Goal: Transaction & Acquisition: Purchase product/service

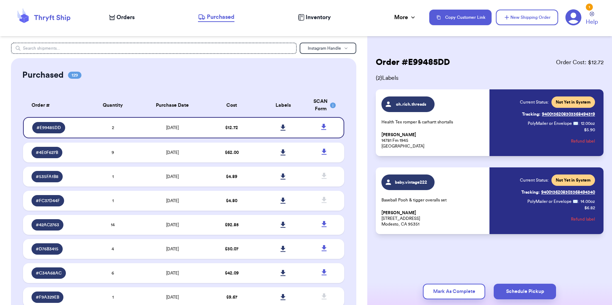
click at [117, 20] on span "Orders" at bounding box center [126, 17] width 18 height 9
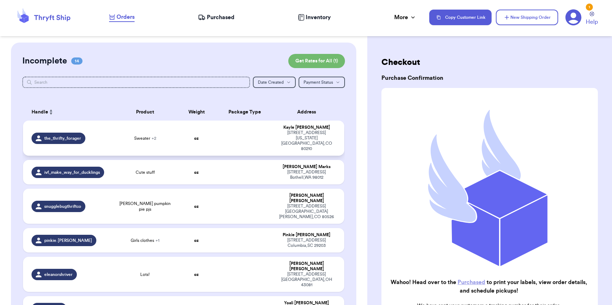
click at [184, 139] on td "oz" at bounding box center [196, 137] width 39 height 35
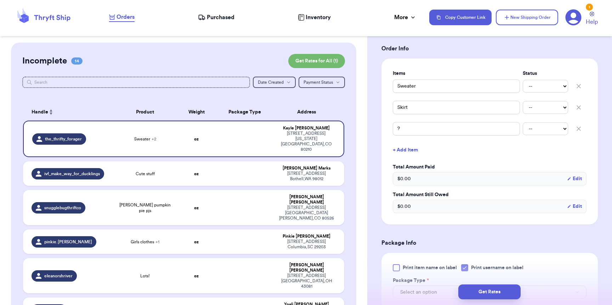
scroll to position [315, 0]
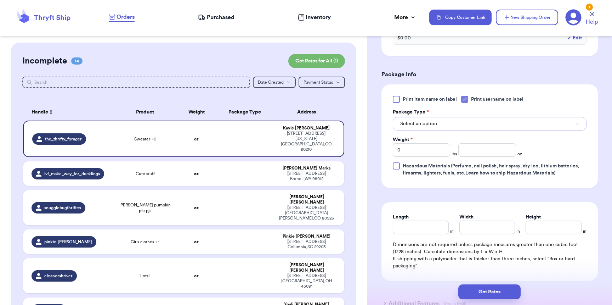
click at [435, 127] on span "Select an option" at bounding box center [418, 123] width 37 height 7
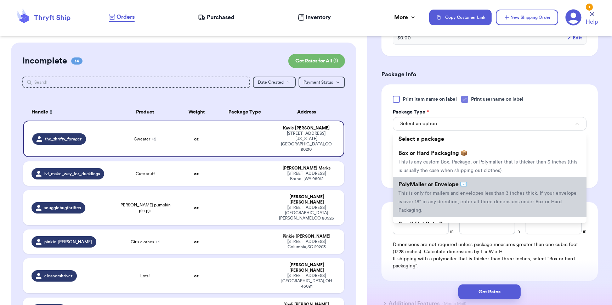
click at [423, 187] on span "PolyMailer or Envelope ✉️" at bounding box center [432, 184] width 69 height 6
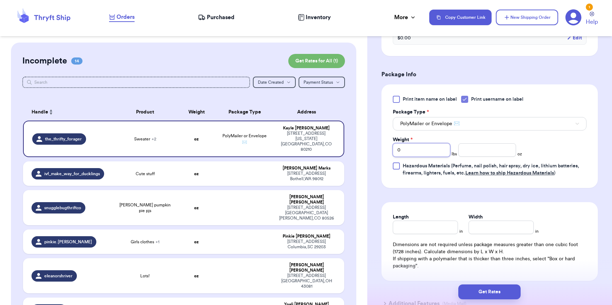
click at [416, 154] on input "0" at bounding box center [421, 149] width 57 height 13
type input "02"
type input "3"
type input "13"
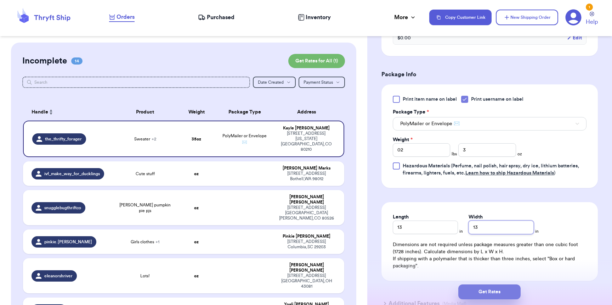
type input "13"
click at [470, 285] on button "Get Rates" at bounding box center [489, 291] width 62 height 15
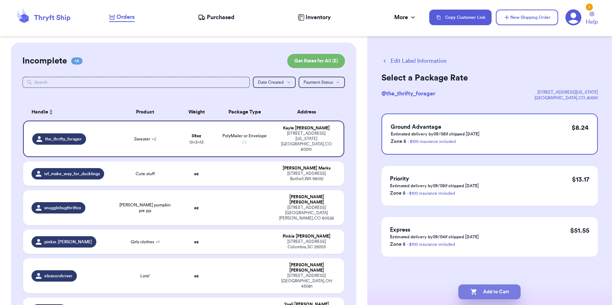
click at [506, 291] on button "Add to Cart" at bounding box center [489, 291] width 62 height 15
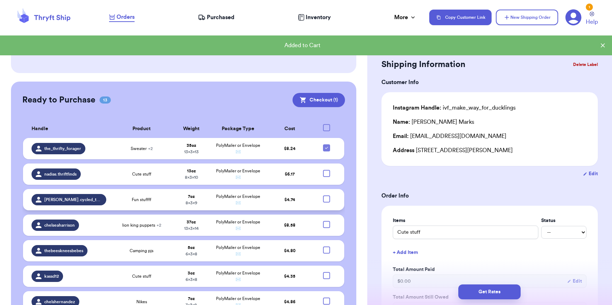
scroll to position [514, 0]
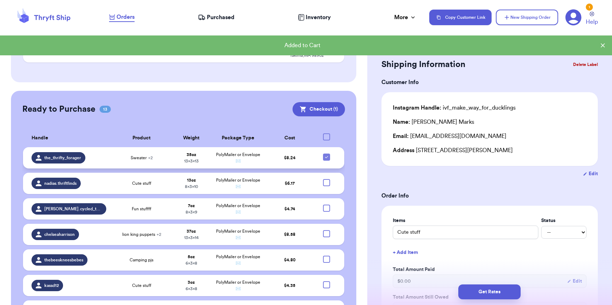
click at [324, 154] on icon at bounding box center [327, 157] width 6 height 6
click at [326, 153] on input "checkbox" at bounding box center [326, 153] width 0 height 0
checkbox input "false"
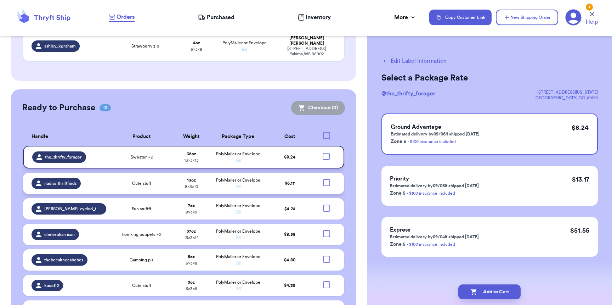
click at [323, 179] on div at bounding box center [326, 182] width 7 height 7
click at [326, 179] on input "checkbox" at bounding box center [326, 179] width 0 height 0
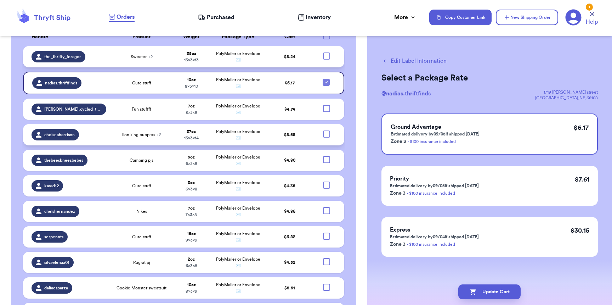
scroll to position [525, 0]
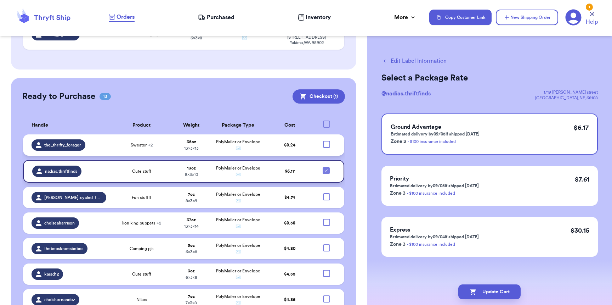
click at [323, 168] on icon at bounding box center [326, 171] width 6 height 6
click at [326, 166] on input "checkbox" at bounding box center [326, 166] width 0 height 0
checkbox input "false"
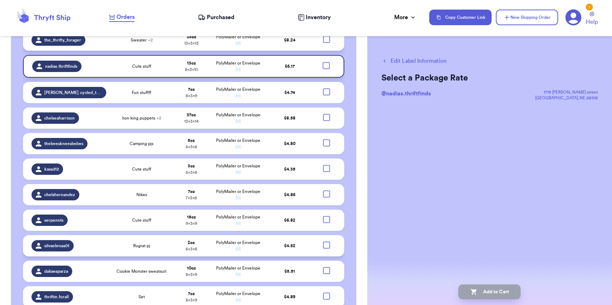
scroll to position [631, 0]
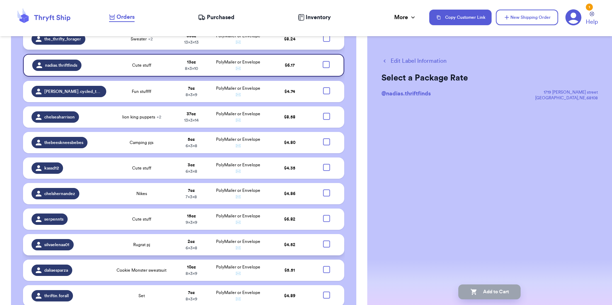
click at [325, 234] on td at bounding box center [328, 244] width 31 height 21
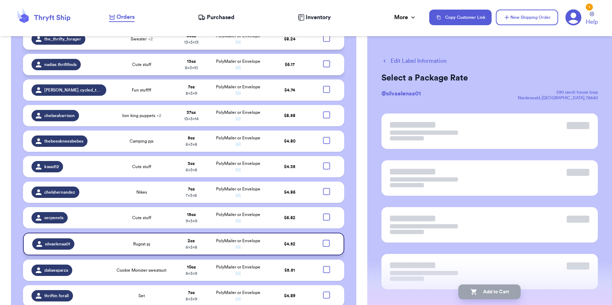
scroll to position [630, 0]
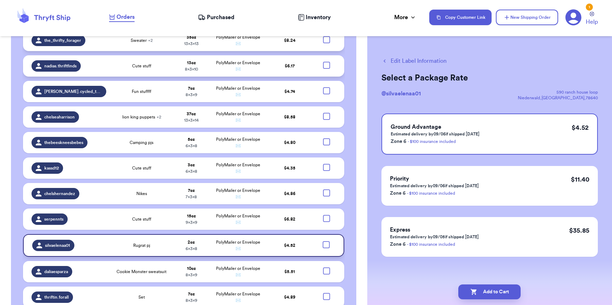
click at [323, 241] on div at bounding box center [326, 244] width 7 height 7
click at [326, 240] on input "checkbox" at bounding box center [326, 240] width 0 height 0
checkbox input "true"
click at [323, 215] on div at bounding box center [326, 218] width 7 height 7
click at [326, 214] on input "checkbox" at bounding box center [326, 214] width 0 height 0
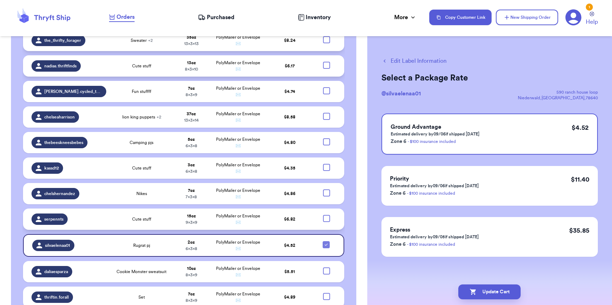
checkbox input "true"
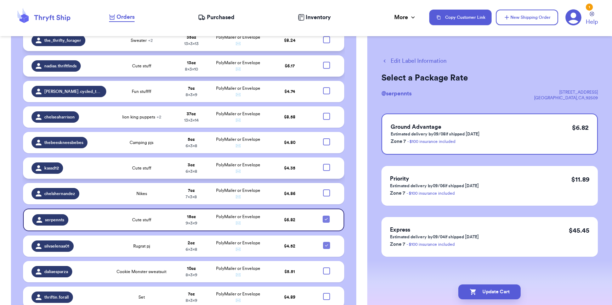
click at [323, 164] on div at bounding box center [326, 167] width 7 height 7
click at [326, 163] on input "checkbox" at bounding box center [326, 163] width 0 height 0
checkbox input "true"
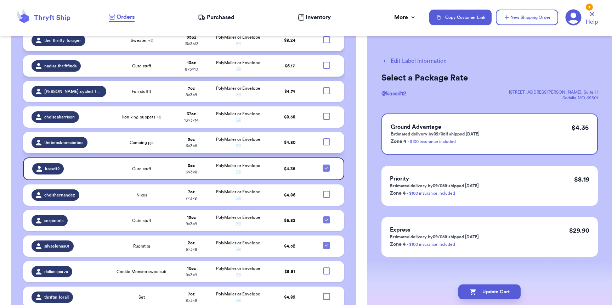
click at [323, 138] on div at bounding box center [326, 141] width 7 height 7
click at [326, 138] on input "checkbox" at bounding box center [326, 138] width 0 height 0
checkbox input "true"
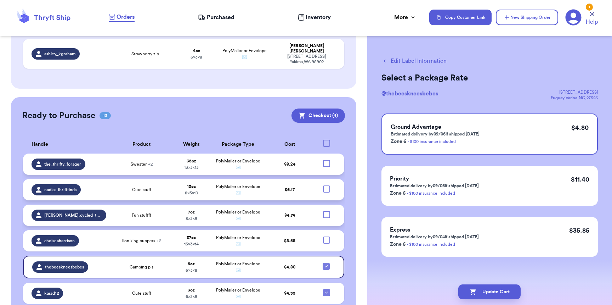
scroll to position [504, 0]
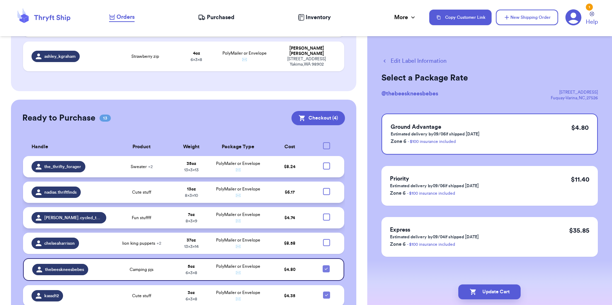
click at [323, 213] on div at bounding box center [326, 216] width 7 height 7
click at [326, 213] on input "checkbox" at bounding box center [326, 213] width 0 height 0
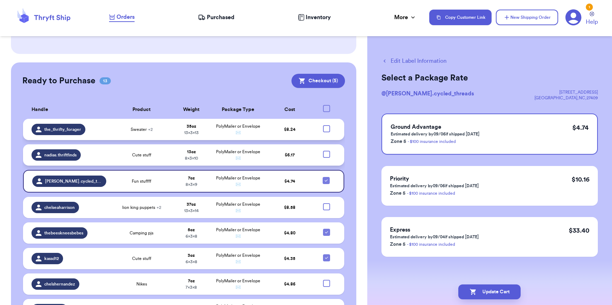
scroll to position [458, 0]
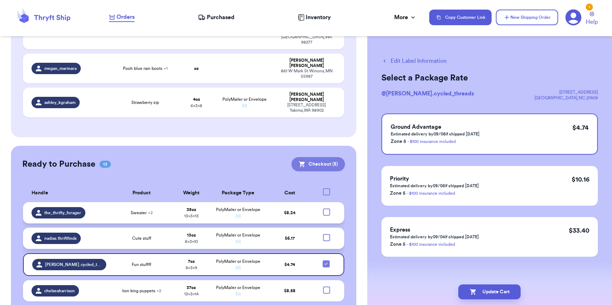
click at [299, 157] on button "Checkout ( 5 )" at bounding box center [317, 164] width 53 height 14
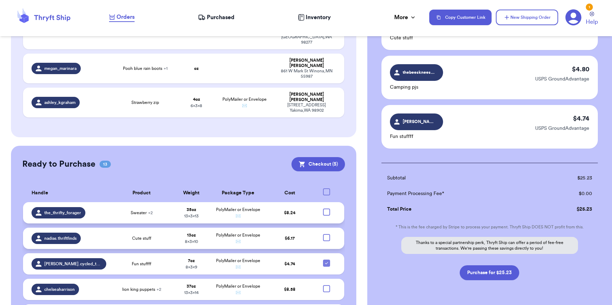
scroll to position [205, 0]
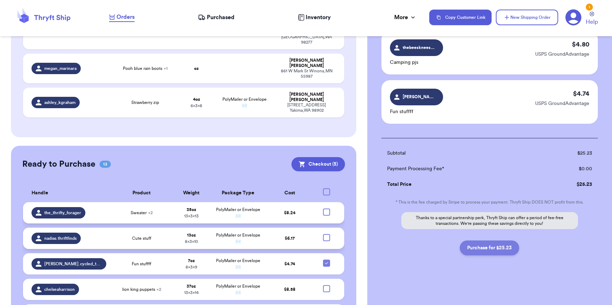
click at [493, 254] on button "Purchase for $25.23" at bounding box center [490, 247] width 60 height 15
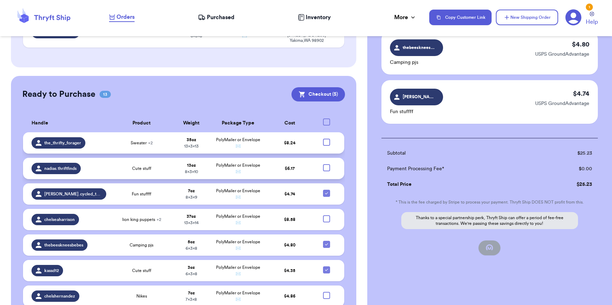
scroll to position [630, 0]
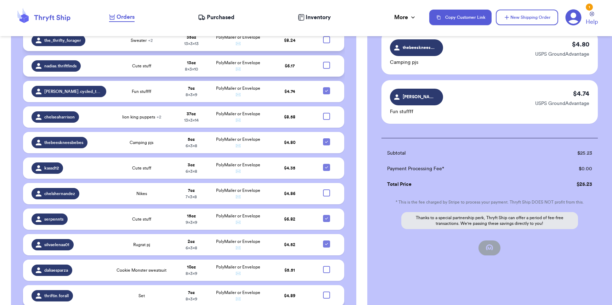
checkbox input "false"
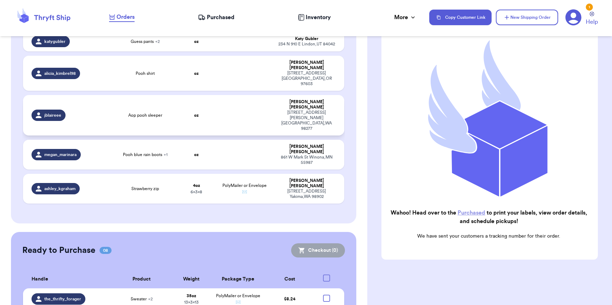
scroll to position [285, 0]
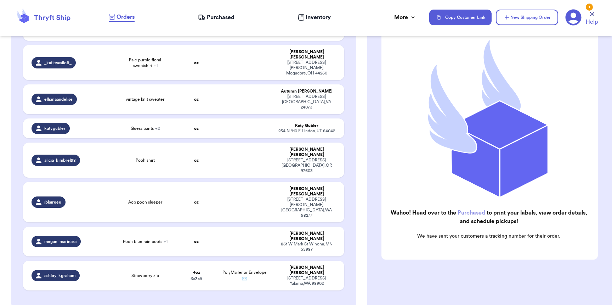
click at [217, 8] on nav "Orders Purchased Inventory More Stats Completed Orders Copy Customer Link New S…" at bounding box center [357, 17] width 510 height 23
click at [218, 13] on span "Purchased" at bounding box center [221, 17] width 28 height 9
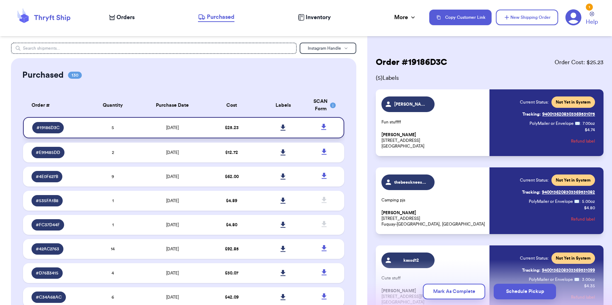
click at [281, 126] on icon at bounding box center [283, 127] width 5 height 6
